Goal: Transaction & Acquisition: Purchase product/service

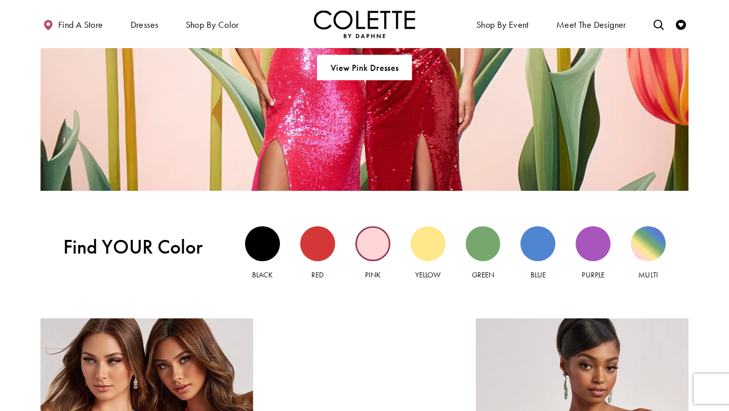
click at [371, 248] on div "Pink view" at bounding box center [372, 243] width 35 height 35
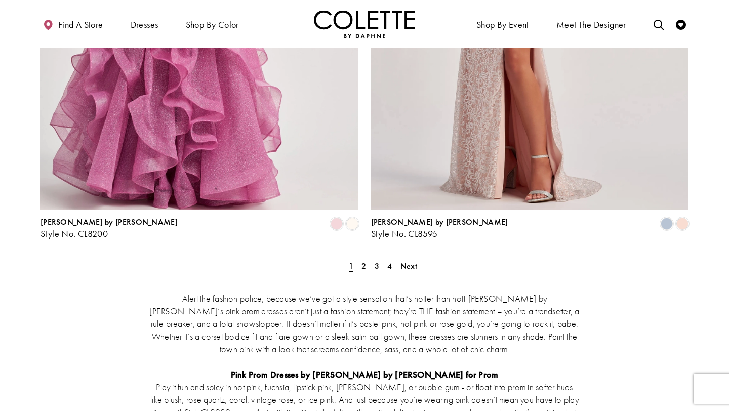
scroll to position [1888, 0]
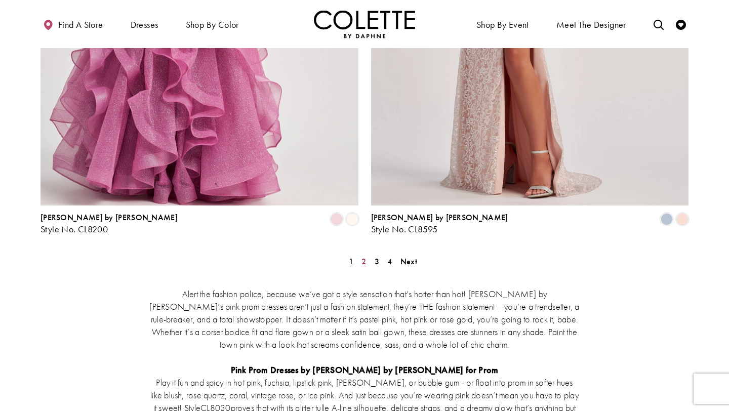
click at [365, 256] on span "2" at bounding box center [364, 261] width 5 height 11
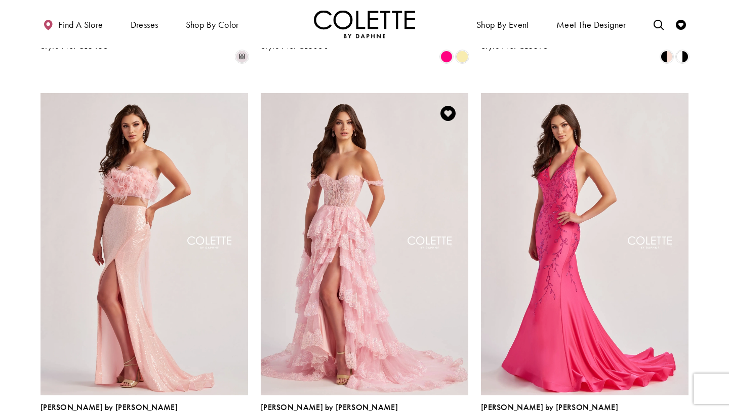
scroll to position [416, 0]
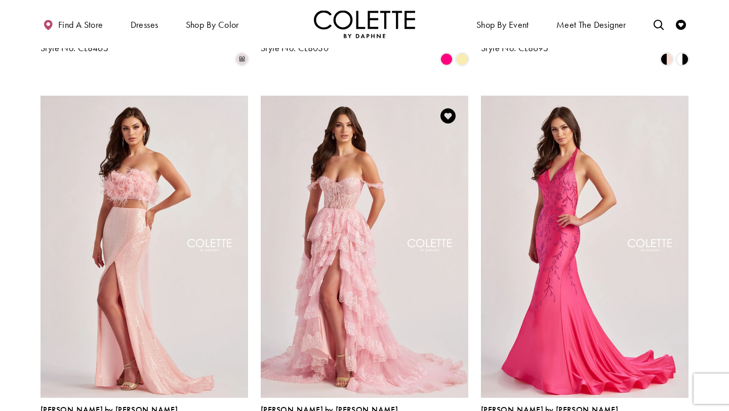
click at [352, 323] on img "Visit Colette by Daphne Style No. CL8690 Page" at bounding box center [365, 247] width 208 height 302
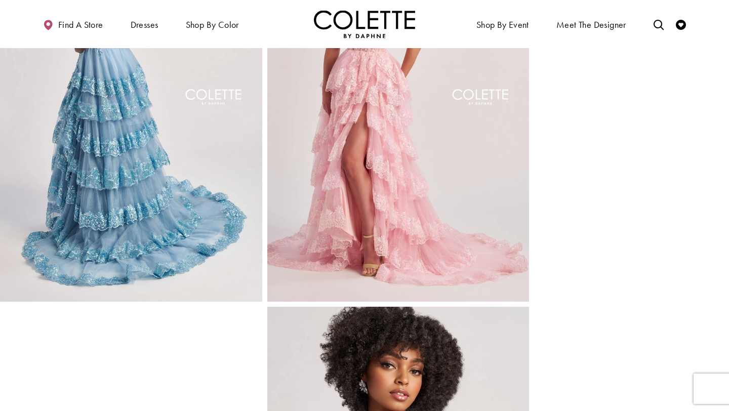
scroll to position [548, 0]
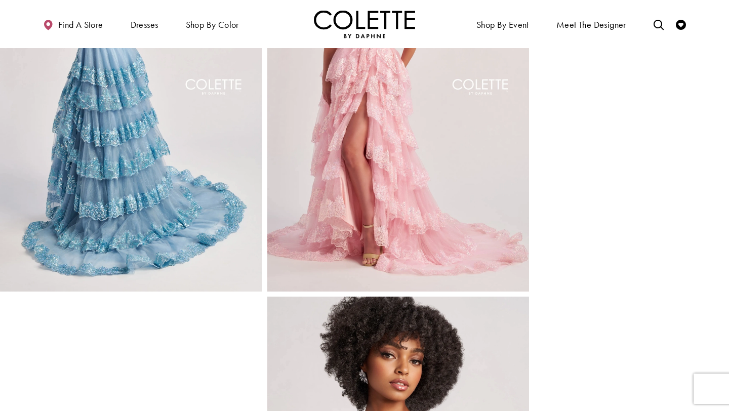
click at [475, 266] on img "Full size Style CL8690 Colette by Daphne #3 Pink frontface vertical picture" at bounding box center [398, 94] width 262 height 393
